Goal: Transaction & Acquisition: Purchase product/service

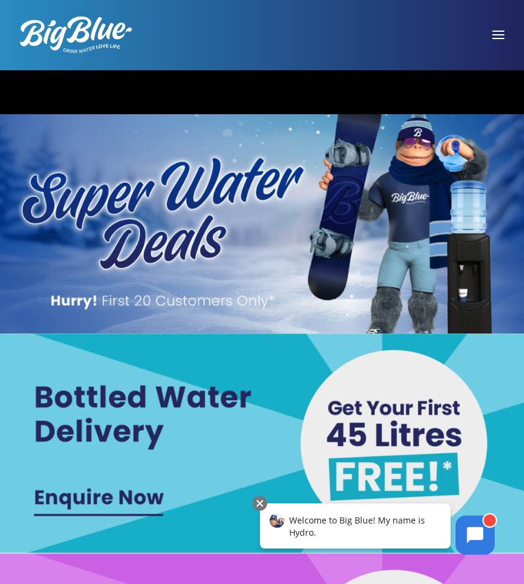
click at [496, 34] on span at bounding box center [498, 34] width 12 height 1
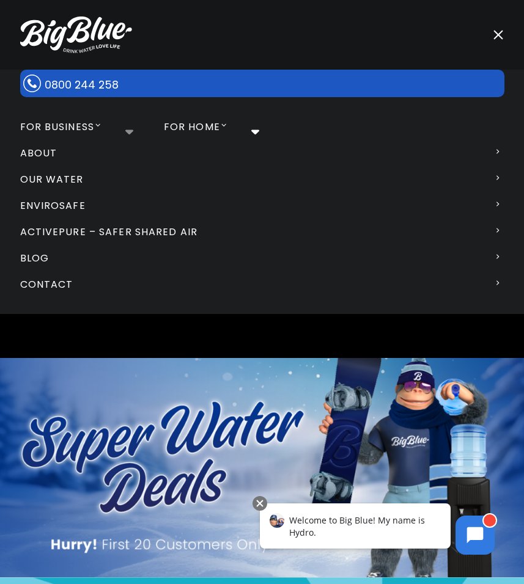
click at [127, 131] on li "For Business Bottled Water Delivery Plumbed in Water Coolers Hot & Cold Water D…" at bounding box center [68, 127] width 141 height 26
click at [94, 125] on icon at bounding box center [95, 126] width 11 height 8
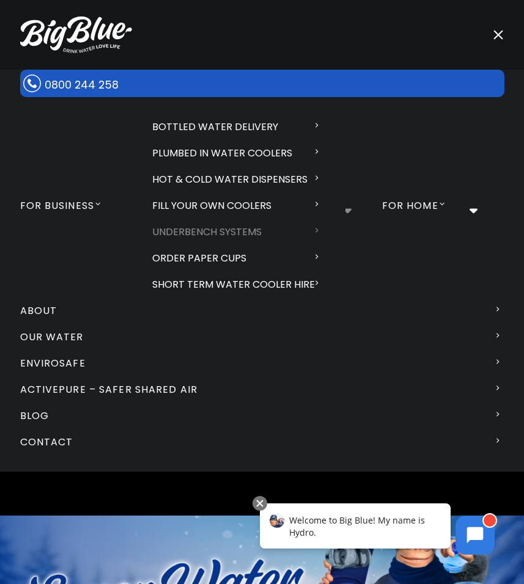
click at [221, 237] on link "Underbench Systems" at bounding box center [237, 232] width 215 height 26
click at [310, 225] on link "Underbench Systems" at bounding box center [237, 232] width 215 height 26
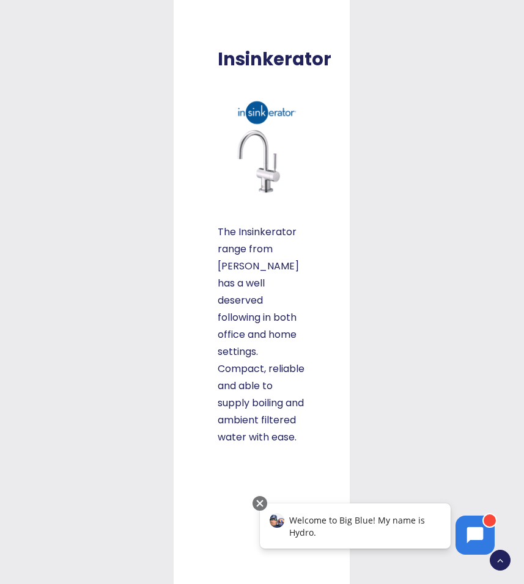
scroll to position [672, 0]
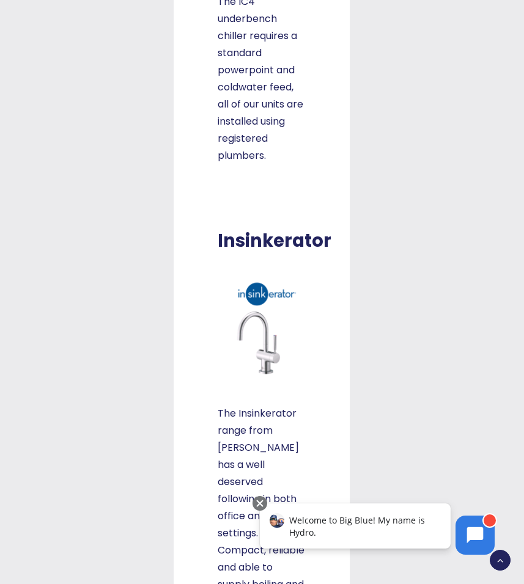
click at [249, 331] on img at bounding box center [262, 328] width 88 height 110
click at [263, 402] on div "Insinkerator The Insinkerator range from [PERSON_NAME] has a well deserved foll…" at bounding box center [262, 428] width 88 height 397
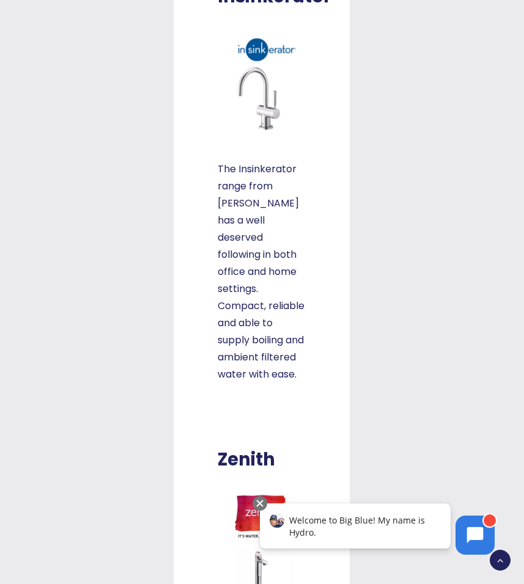
drag, startPoint x: 255, startPoint y: 358, endPoint x: 258, endPoint y: 314, distance: 43.5
click at [255, 357] on p "The Insinkerator range from [PERSON_NAME] has a well deserved following in both…" at bounding box center [262, 272] width 88 height 222
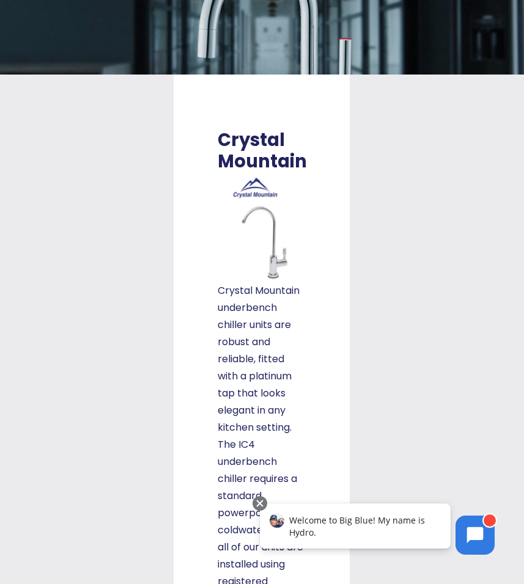
scroll to position [122, 0]
